Goal: Check status: Check status

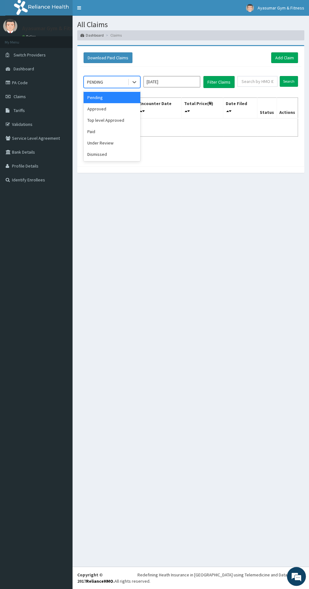
click at [92, 97] on div "Pending" at bounding box center [112, 97] width 57 height 11
click at [98, 110] on div "Approved" at bounding box center [112, 108] width 57 height 11
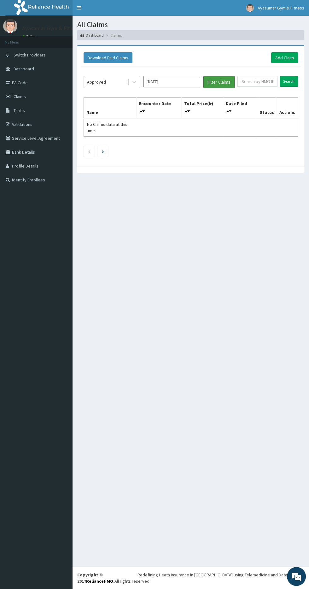
click at [217, 82] on button "Filter Claims" at bounding box center [219, 82] width 31 height 12
click at [142, 109] on icon at bounding box center [141, 111] width 3 height 4
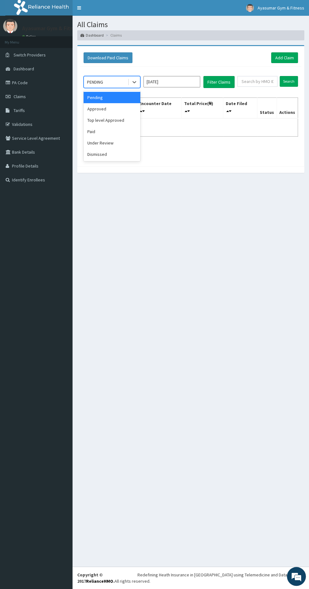
click at [113, 109] on div "Approved" at bounding box center [112, 108] width 57 height 11
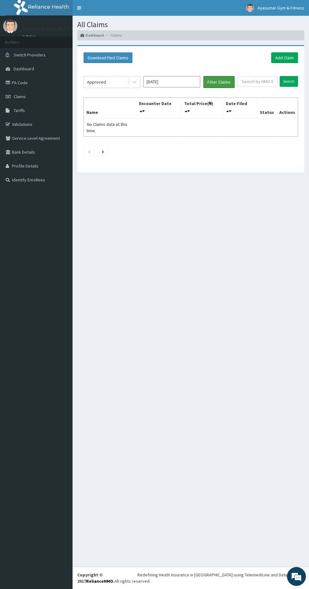
click at [221, 81] on button "Filter Claims" at bounding box center [219, 82] width 31 height 12
click at [142, 109] on icon at bounding box center [141, 111] width 3 height 4
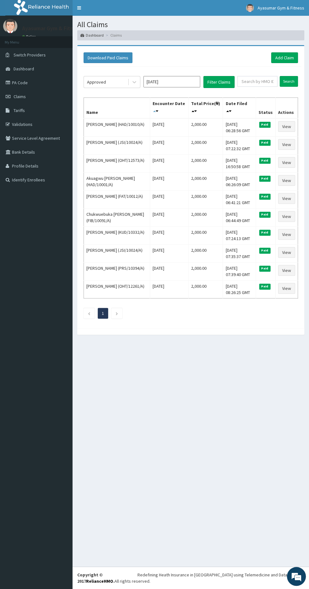
click at [153, 110] on icon at bounding box center [154, 111] width 3 height 4
click at [117, 312] on icon "Next page" at bounding box center [117, 314] width 3 height 4
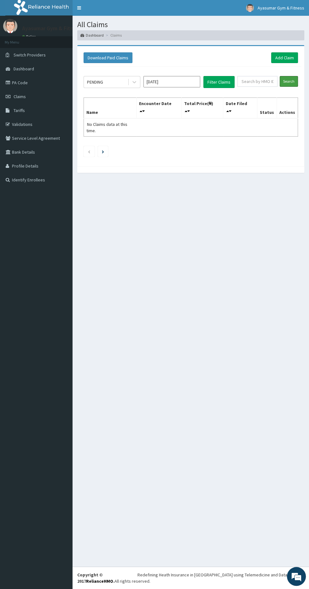
click at [289, 81] on input "Search" at bounding box center [289, 81] width 18 height 11
